Goal: Ask a question

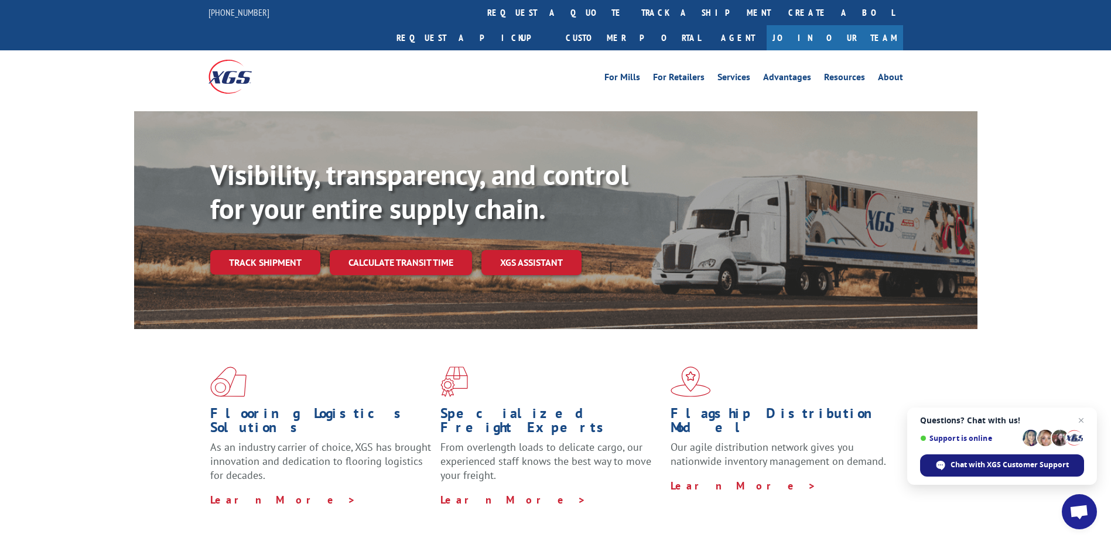
click at [1049, 460] on span "Chat with XGS Customer Support" at bounding box center [1010, 465] width 118 height 11
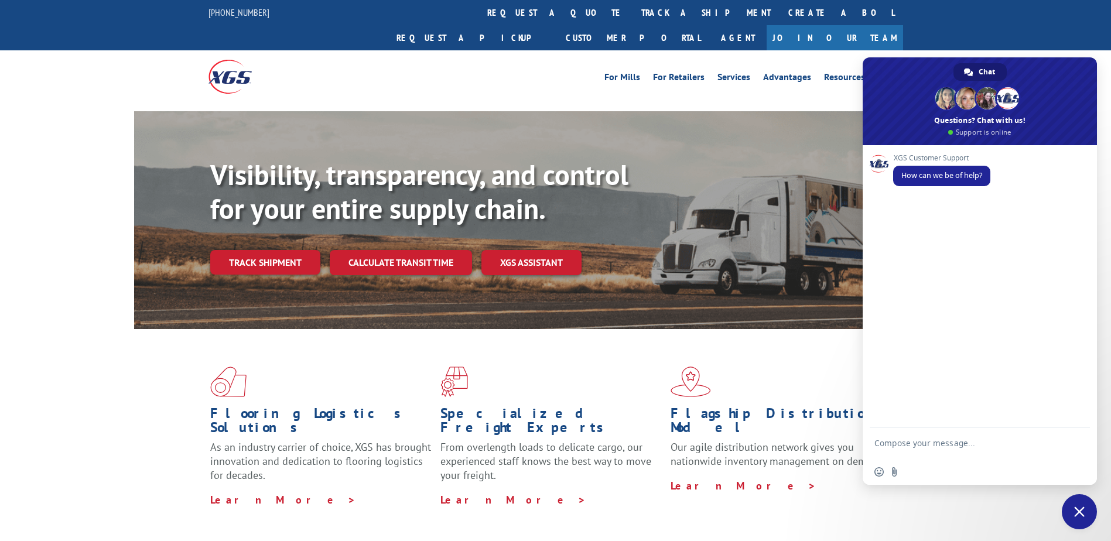
click at [951, 117] on span at bounding box center [980, 101] width 234 height 88
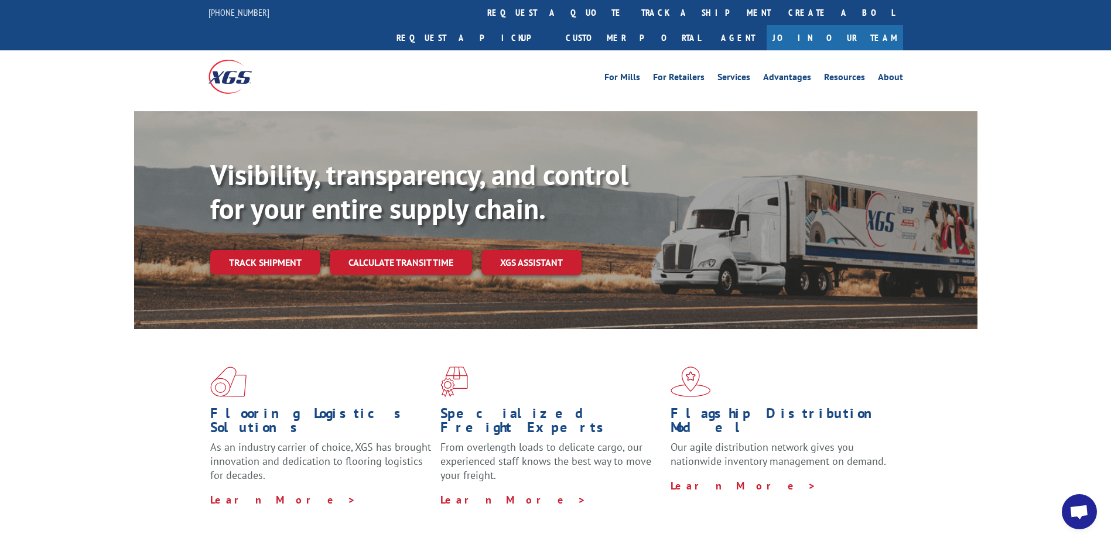
click at [1071, 500] on span "Open chat" at bounding box center [1079, 511] width 35 height 35
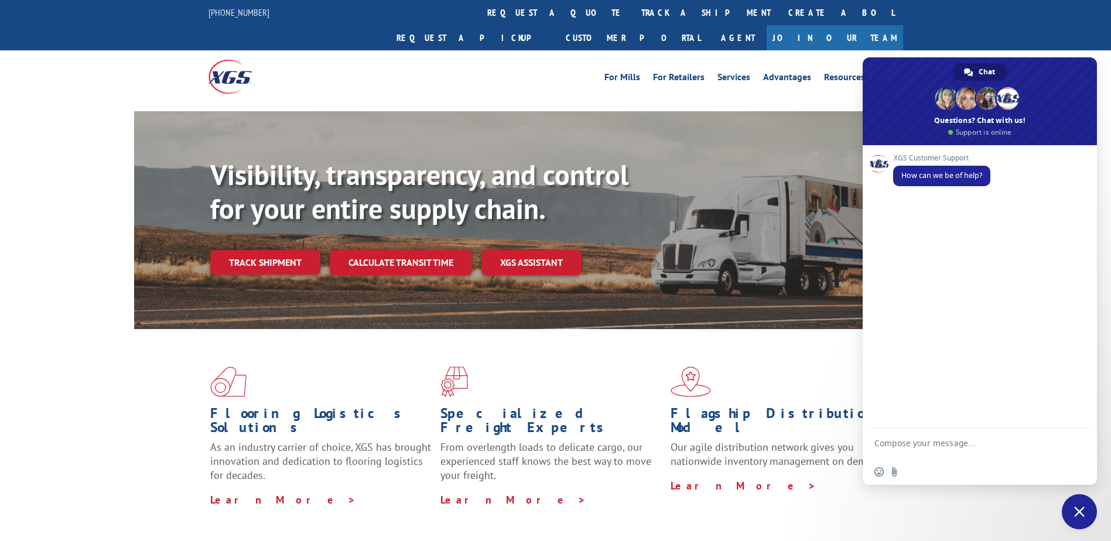
click at [1003, 440] on textarea "Compose your message..." at bounding box center [966, 448] width 185 height 21
click at [1014, 442] on textarea "Status of pickup truck for shipment" at bounding box center [966, 445] width 185 height 11
click at [942, 461] on div "Insert an emoji Send a file" at bounding box center [980, 472] width 234 height 26
drag, startPoint x: 1000, startPoint y: 455, endPoint x: 1011, endPoint y: 445, distance: 14.9
click at [1011, 445] on textarea "Status of pickup truck for shipment, we have been rescheduled three times.." at bounding box center [966, 448] width 185 height 21
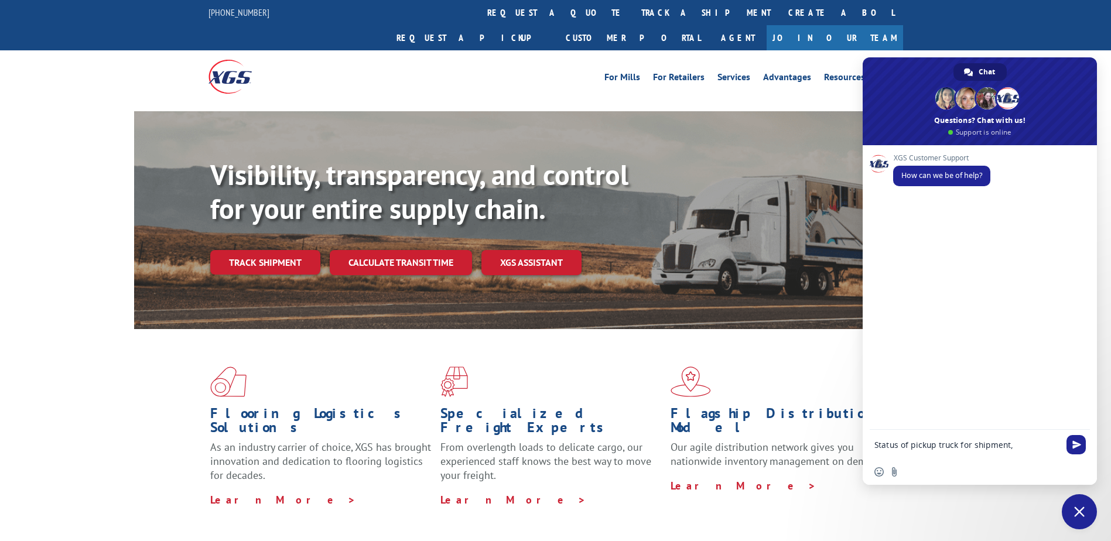
type textarea "Status of pickup truck for shipment"
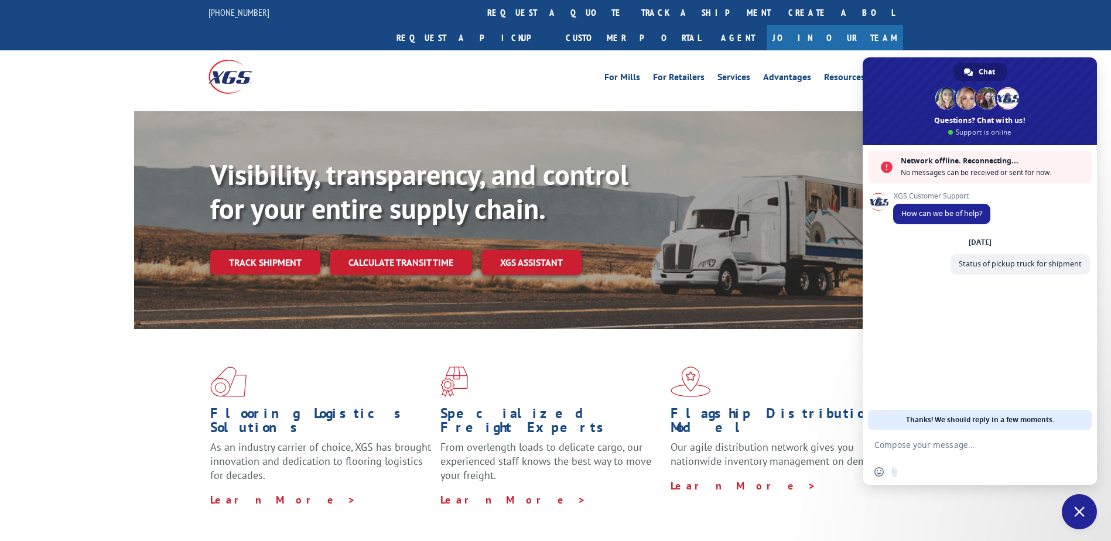
click at [979, 168] on span "No messages can be received or sent for now." at bounding box center [993, 173] width 185 height 12
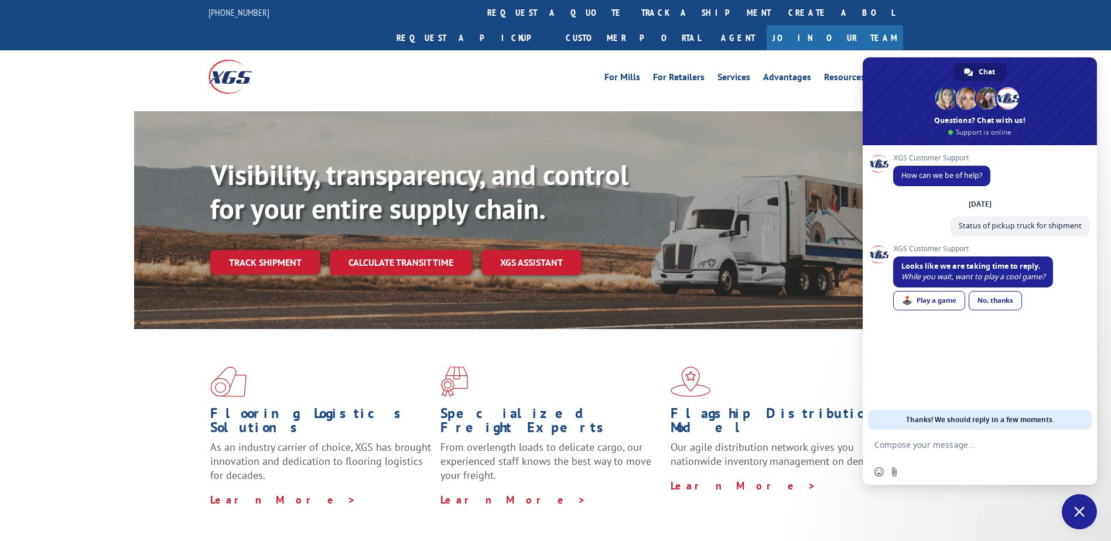
click at [991, 299] on div "No, thanks" at bounding box center [995, 300] width 53 height 19
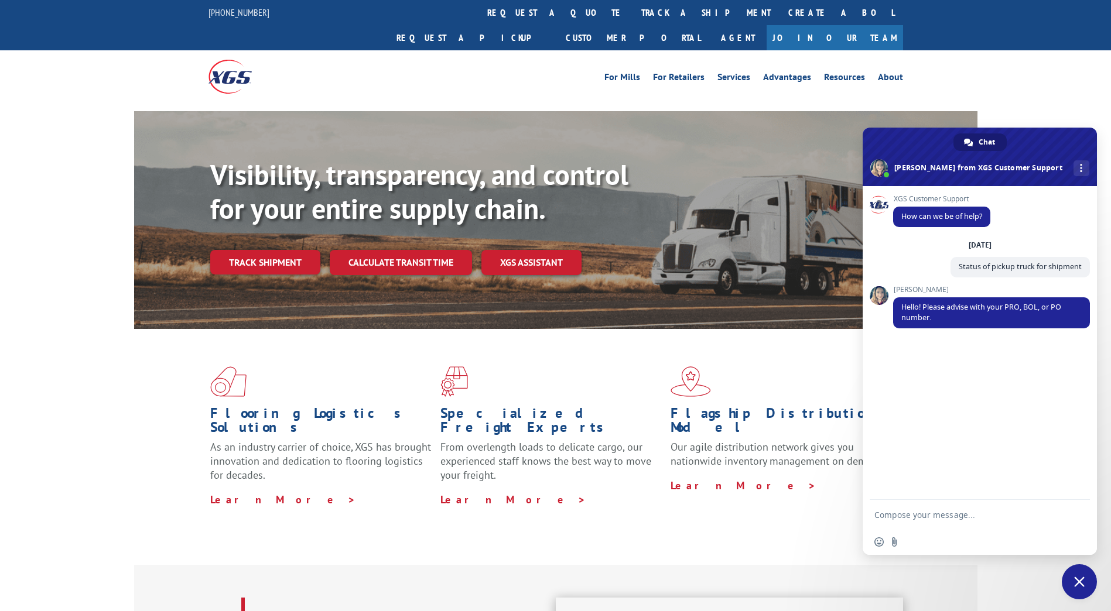
drag, startPoint x: 925, startPoint y: 523, endPoint x: 927, endPoint y: 517, distance: 6.0
click at [925, 523] on form at bounding box center [966, 516] width 185 height 32
click at [927, 517] on textarea "Compose your message..." at bounding box center [966, 515] width 185 height 11
type textarea "The BOL is BG1026343125"
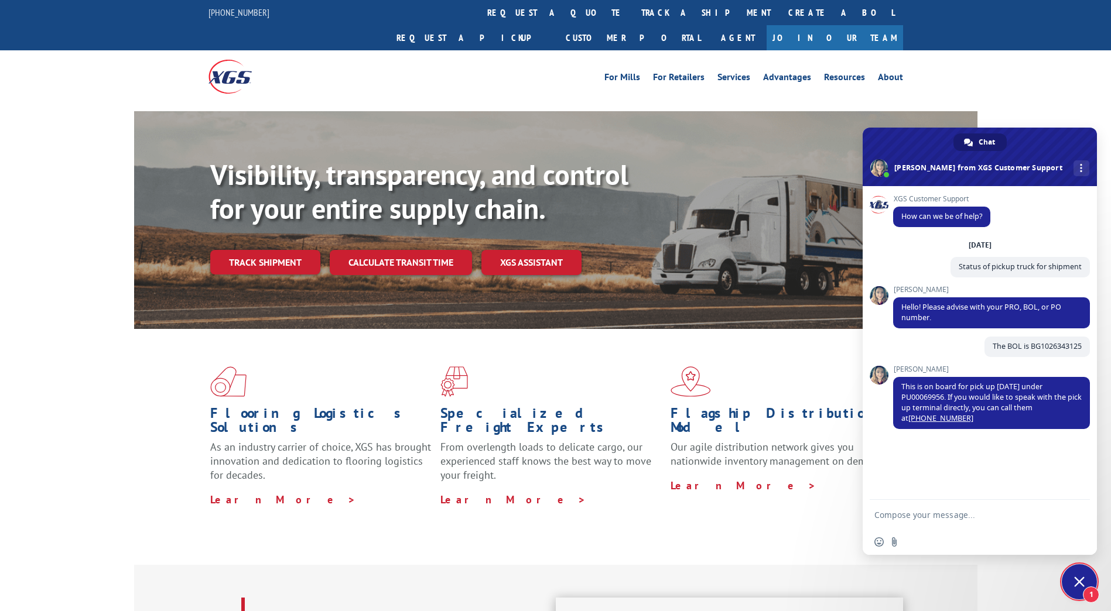
click at [986, 517] on textarea "Compose your message..." at bounding box center [966, 515] width 185 height 11
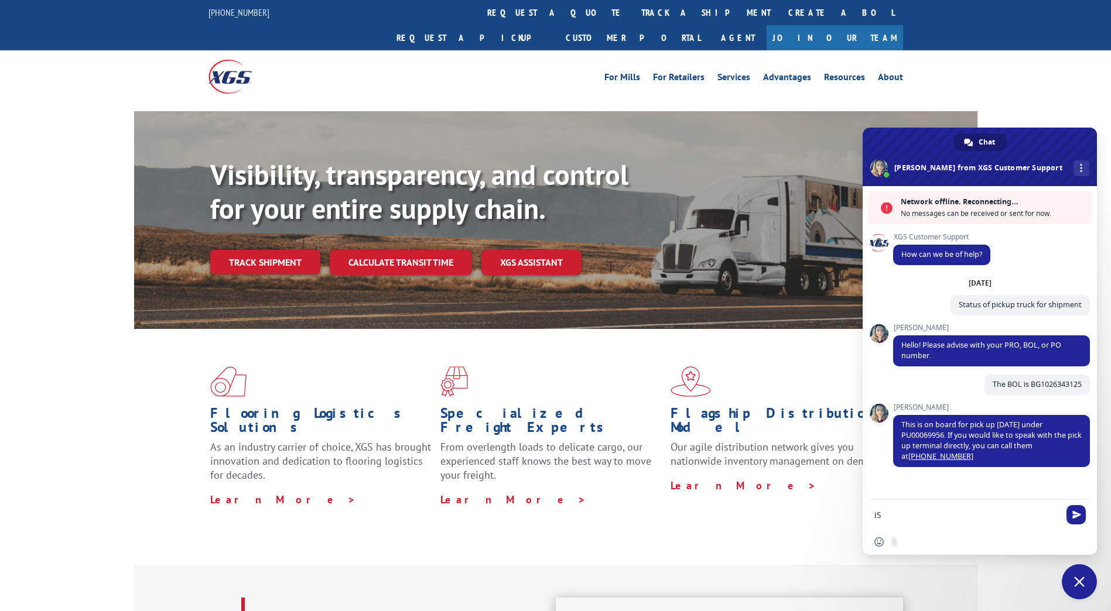
type textarea "i"
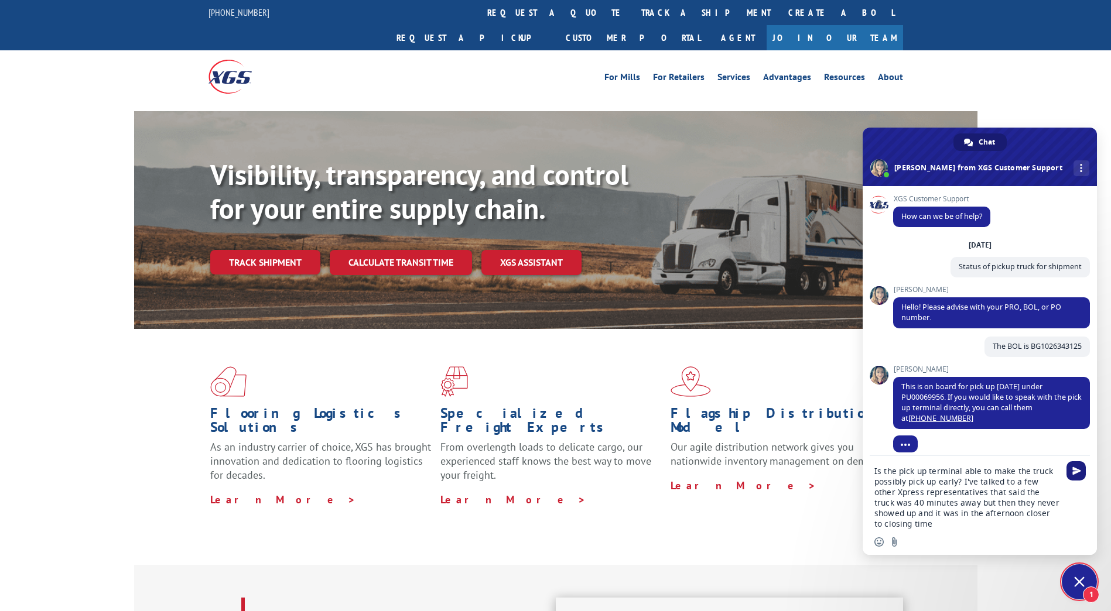
type textarea "Is the pick up terminal able to make the truck possibly pick up early? I've tal…"
click at [1069, 474] on span "Send" at bounding box center [1076, 471] width 19 height 19
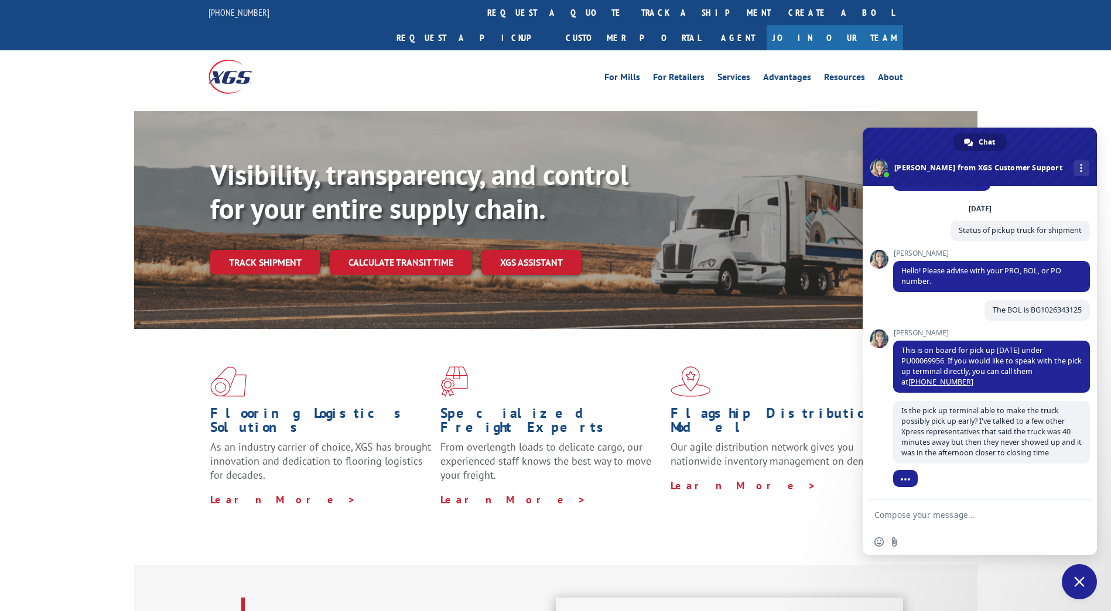
scroll to position [75, 0]
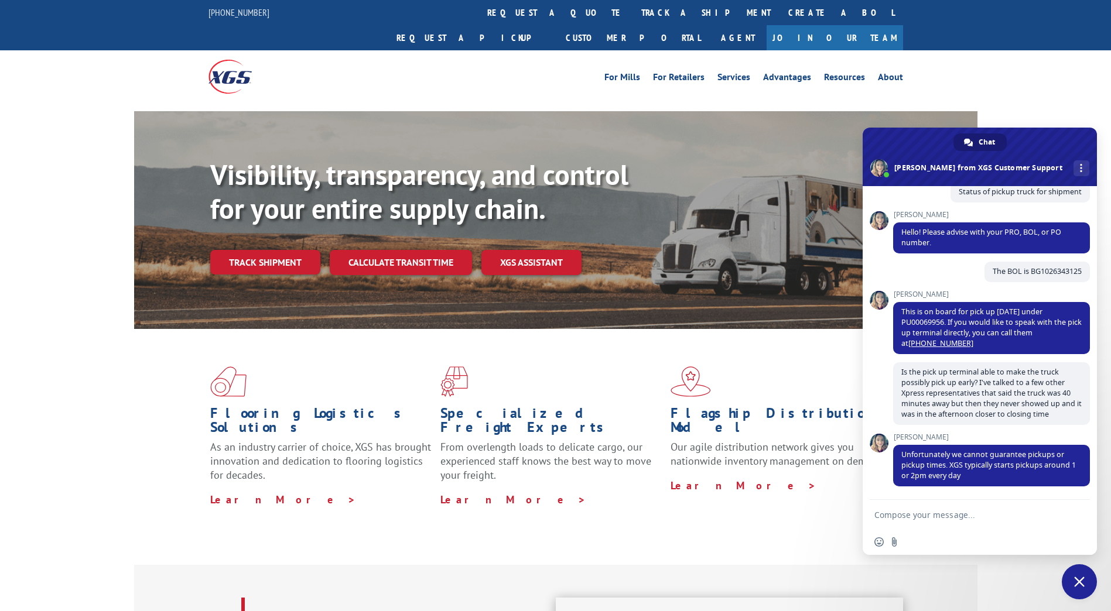
click at [952, 519] on textarea "Compose your message..." at bounding box center [966, 515] width 185 height 11
click at [940, 514] on textarea "Oh okay, then should I call around those times" at bounding box center [966, 518] width 185 height 21
click at [927, 525] on textarea "Oh okay, then do you recommend I call around those times" at bounding box center [966, 518] width 185 height 21
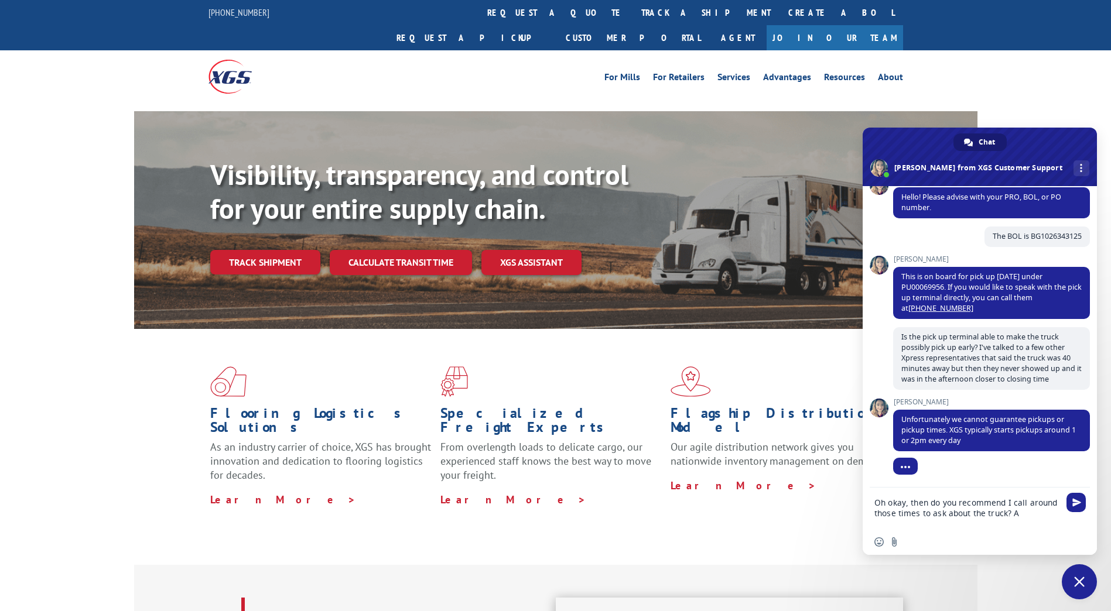
scroll to position [100, 0]
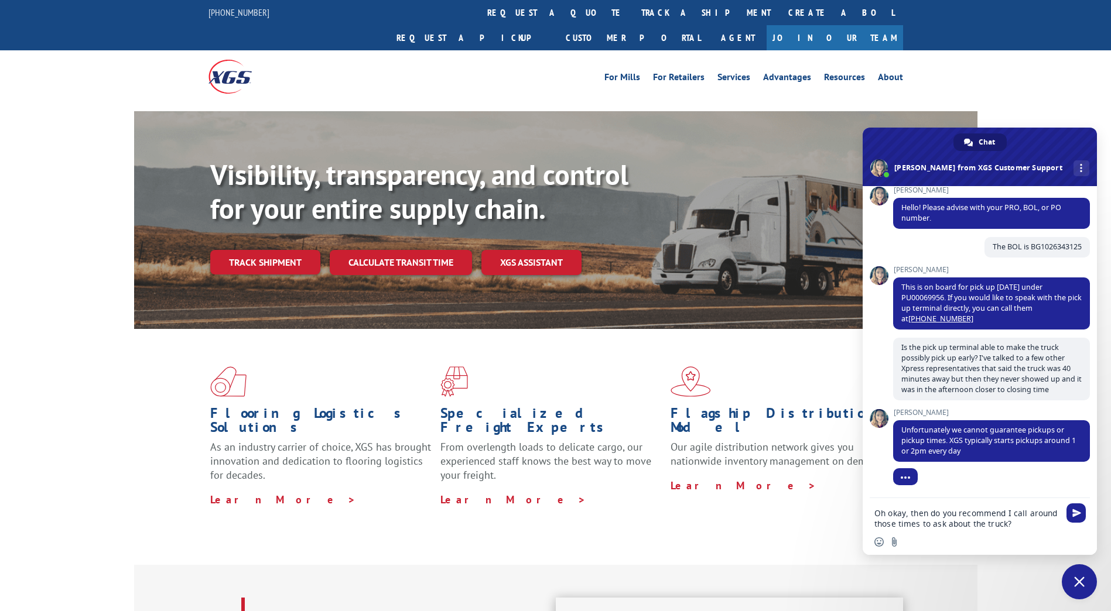
type textarea "Oh okay, then do you recommend I call around those times to ask about the truck?"
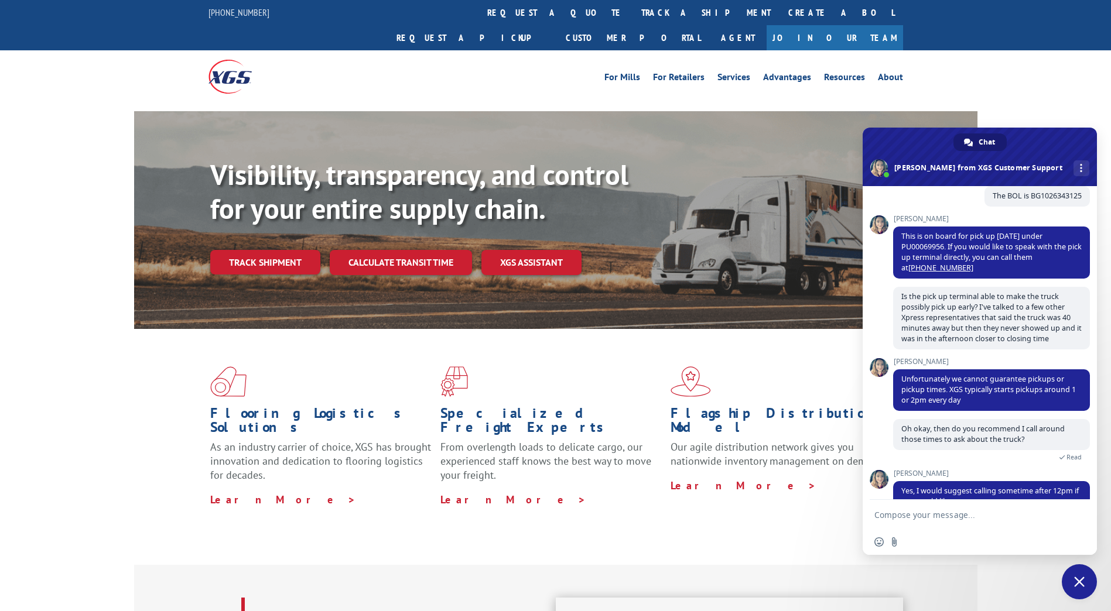
scroll to position [176, 0]
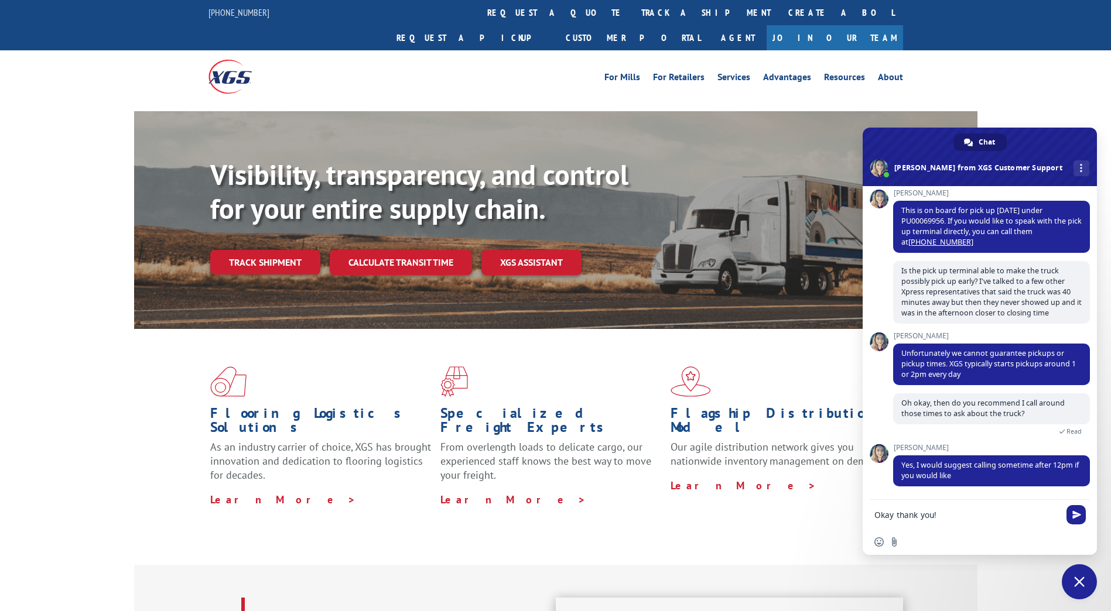
type textarea "Okay thank you!"
click at [1072, 517] on span "Send" at bounding box center [1076, 515] width 9 height 9
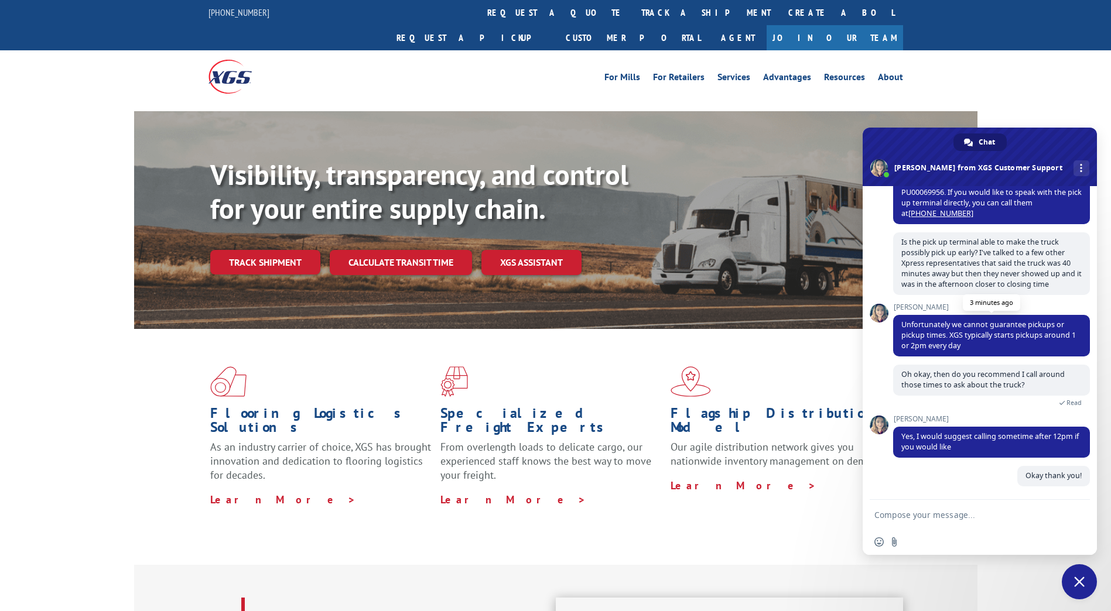
scroll to position [205, 0]
